Goal: Information Seeking & Learning: Understand process/instructions

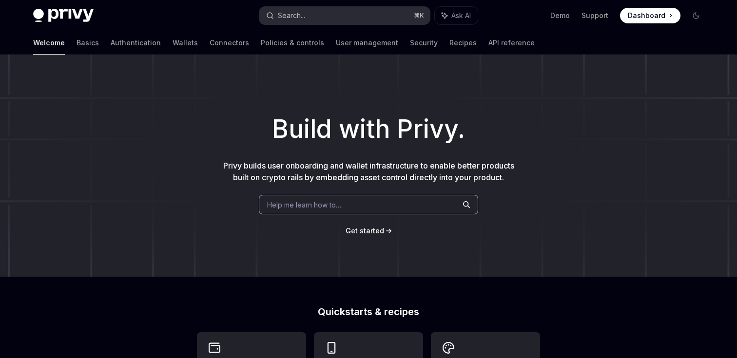
click at [278, 8] on button "Search... ⌘ K" at bounding box center [344, 16] width 171 height 18
type textarea "*"
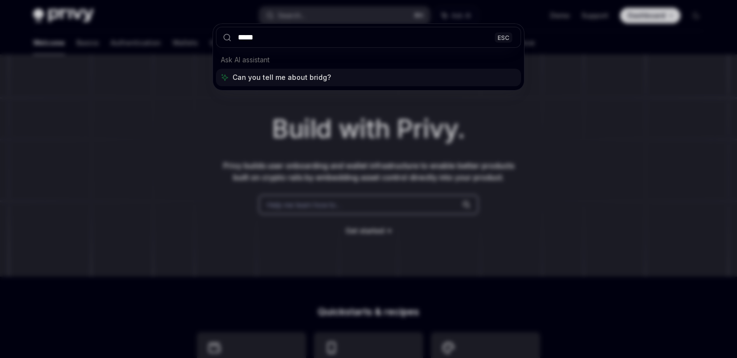
type input "******"
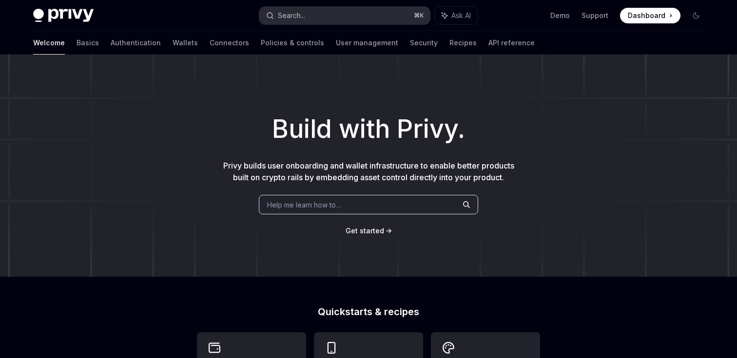
click at [298, 16] on div "Search..." at bounding box center [291, 16] width 27 height 12
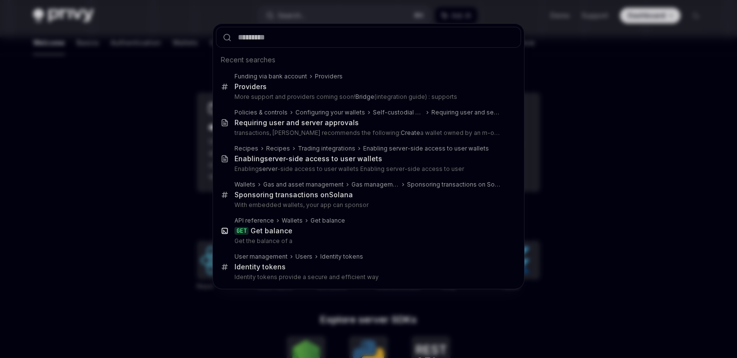
scroll to position [360, 0]
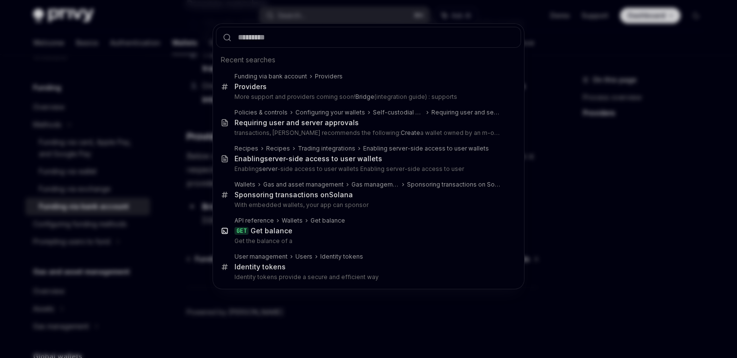
click at [195, 229] on div "Recent searches Funding via bank account Providers Providers More support and p…" at bounding box center [368, 179] width 737 height 358
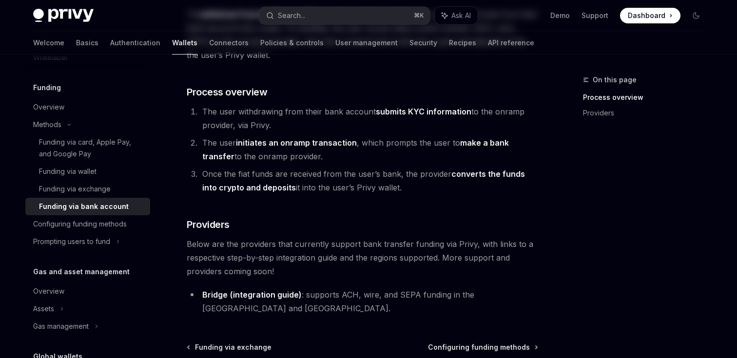
scroll to position [240, 0]
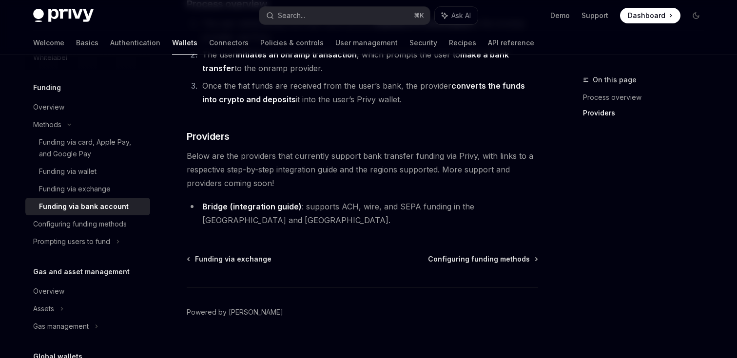
click at [254, 209] on link "(integration guide)" at bounding box center [266, 207] width 72 height 10
type textarea "*"
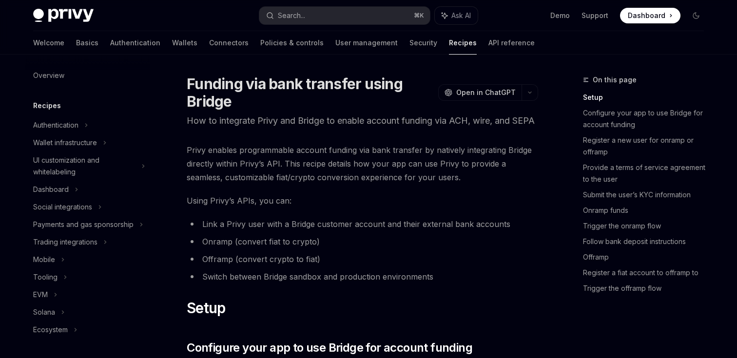
click at [316, 208] on span "Using Privy’s APIs, you can:" at bounding box center [363, 201] width 352 height 14
click at [466, 184] on span "Privy enables programmable account funding via bank transfer by natively integr…" at bounding box center [363, 163] width 352 height 41
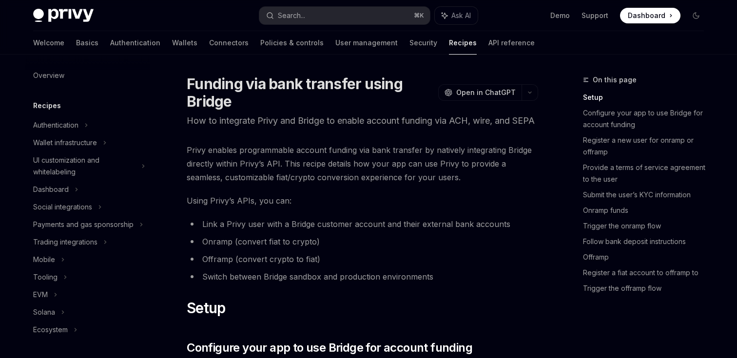
click at [466, 184] on span "Privy enables programmable account funding via bank transfer by natively integr…" at bounding box center [363, 163] width 352 height 41
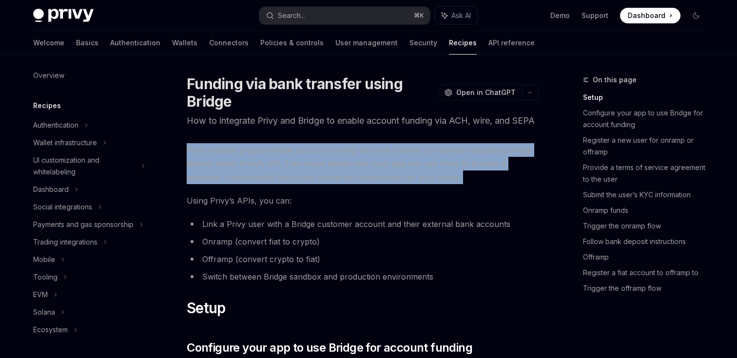
click at [466, 184] on span "Privy enables programmable account funding via bank transfer by natively integr…" at bounding box center [363, 163] width 352 height 41
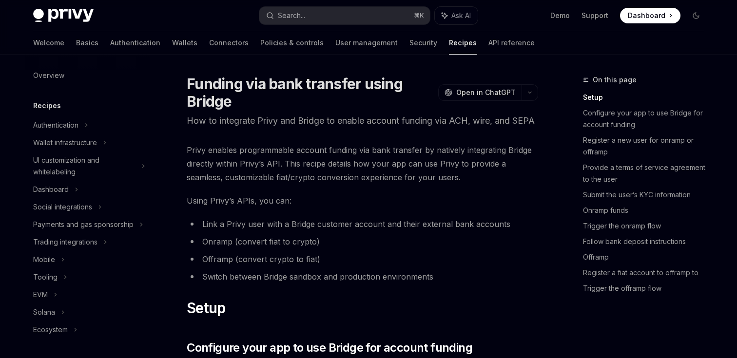
click at [303, 128] on p "How to integrate Privy and Bridge to enable account funding via ACH, wire, and …" at bounding box center [363, 121] width 352 height 14
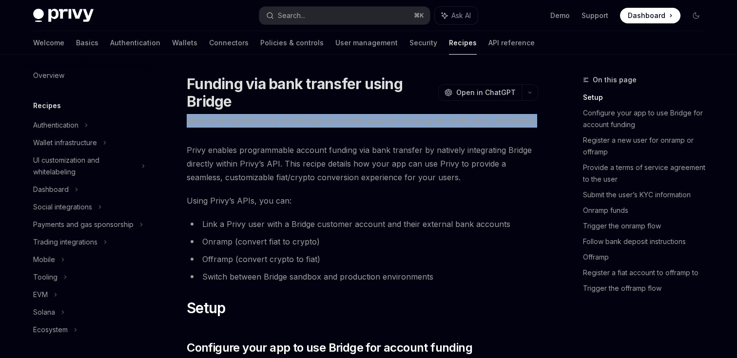
click at [303, 128] on p "How to integrate Privy and Bridge to enable account funding via ACH, wire, and …" at bounding box center [363, 121] width 352 height 14
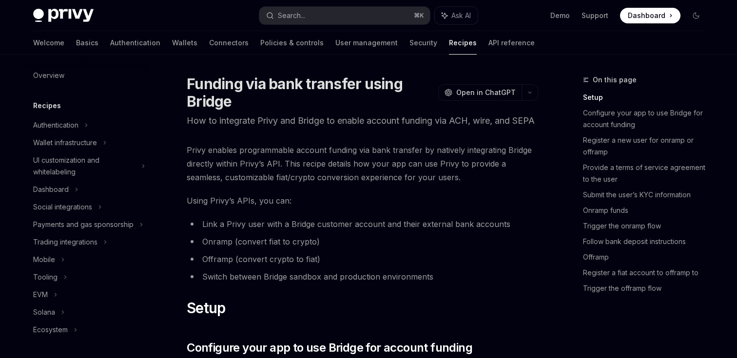
click at [260, 96] on h1 "Funding via bank transfer using Bridge" at bounding box center [311, 92] width 248 height 35
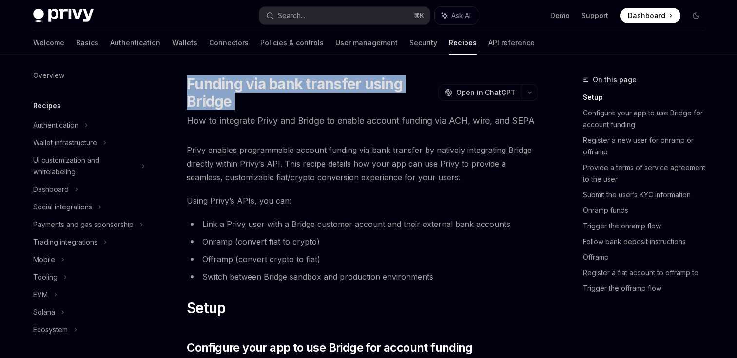
click at [260, 96] on h1 "Funding via bank transfer using Bridge" at bounding box center [311, 92] width 248 height 35
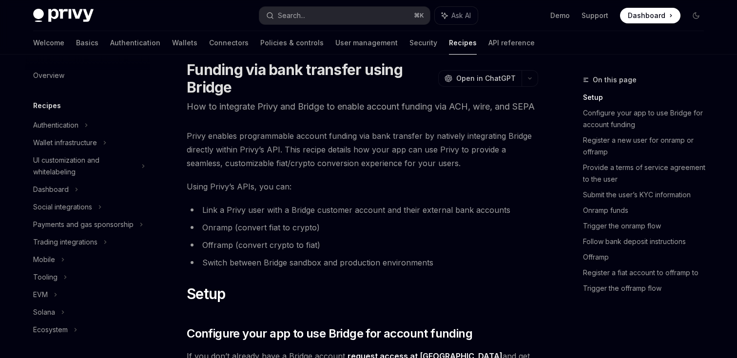
scroll to position [0, 0]
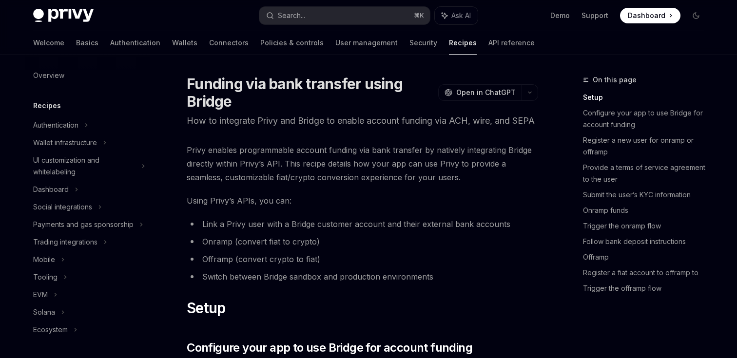
click at [379, 180] on span "Privy enables programmable account funding via bank transfer by natively integr…" at bounding box center [363, 163] width 352 height 41
